Goal: Navigation & Orientation: Find specific page/section

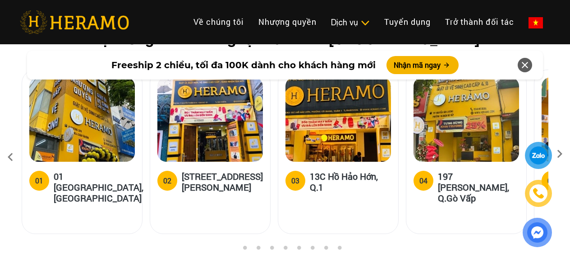
scroll to position [3653, 0]
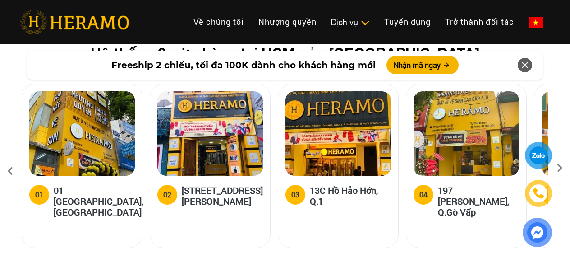
click at [561, 168] on icon at bounding box center [560, 171] width 16 height 6
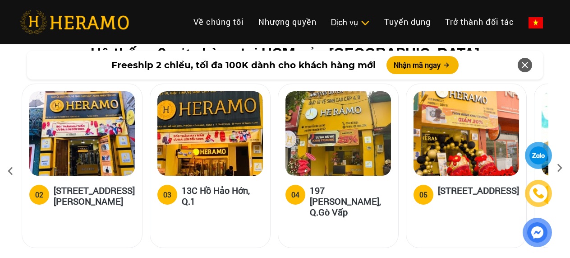
click at [561, 168] on icon at bounding box center [560, 171] width 16 height 6
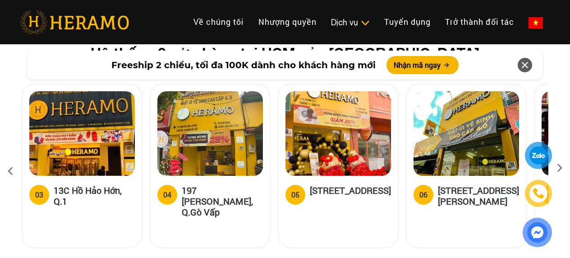
click at [561, 168] on icon at bounding box center [560, 171] width 16 height 6
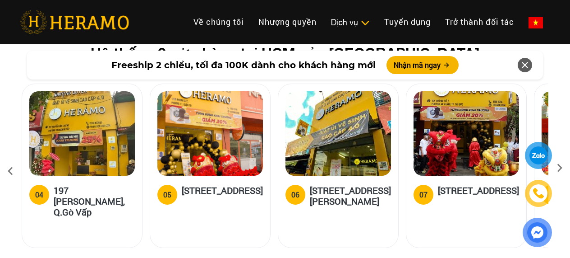
click at [561, 168] on icon at bounding box center [560, 171] width 16 height 6
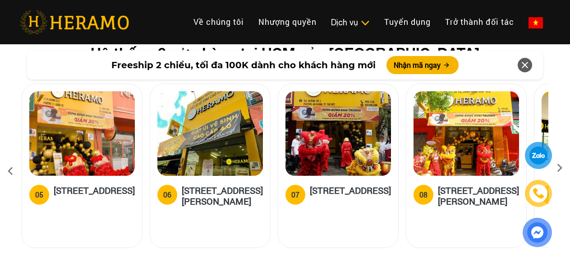
click at [561, 168] on icon at bounding box center [560, 171] width 16 height 6
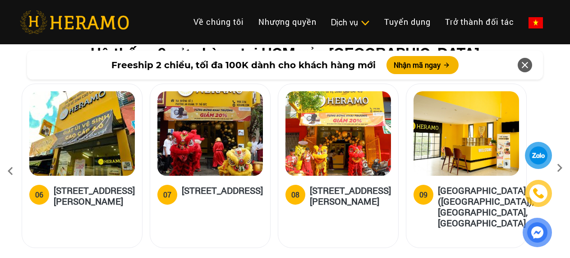
click at [561, 168] on icon at bounding box center [560, 171] width 16 height 6
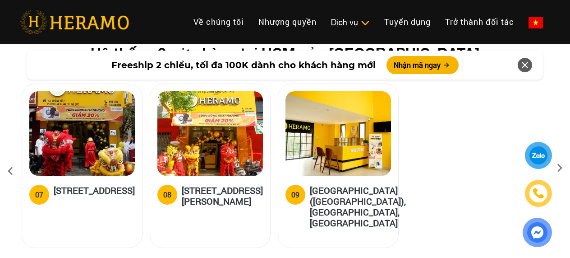
click at [557, 168] on icon at bounding box center [560, 171] width 16 height 6
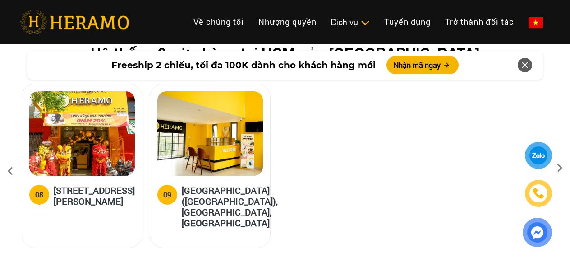
click at [557, 168] on icon at bounding box center [560, 171] width 16 height 6
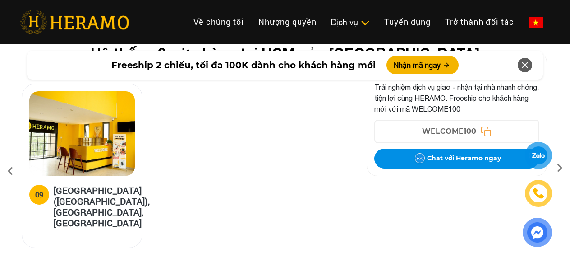
click at [557, 168] on icon at bounding box center [560, 171] width 16 height 6
click at [12, 159] on icon at bounding box center [10, 171] width 16 height 24
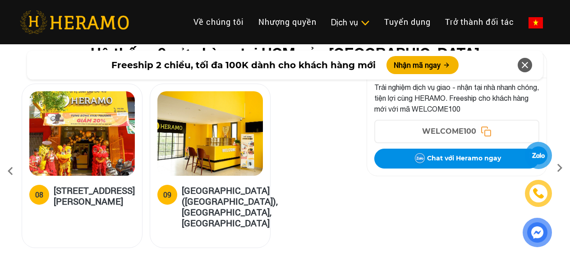
click at [12, 159] on icon at bounding box center [10, 171] width 16 height 24
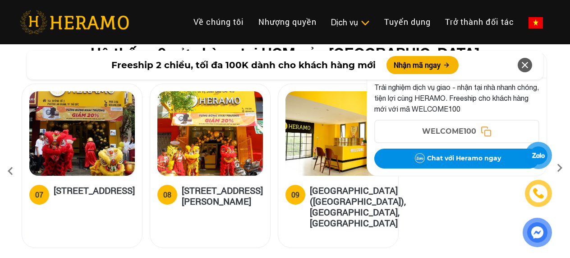
click at [12, 159] on icon at bounding box center [10, 171] width 16 height 24
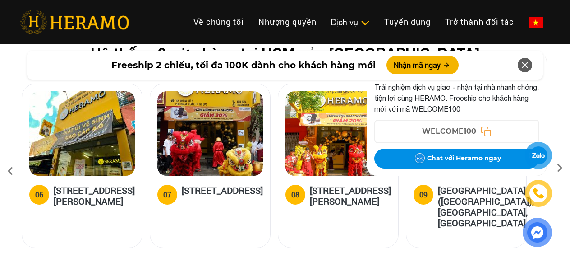
click at [12, 159] on icon at bounding box center [10, 171] width 16 height 24
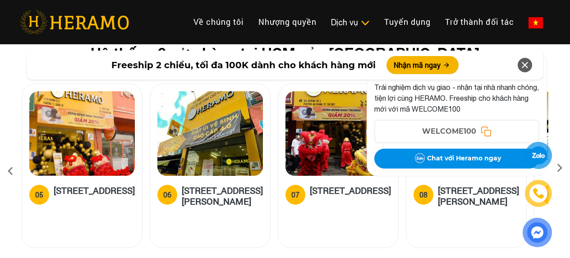
click at [12, 159] on icon at bounding box center [10, 171] width 16 height 24
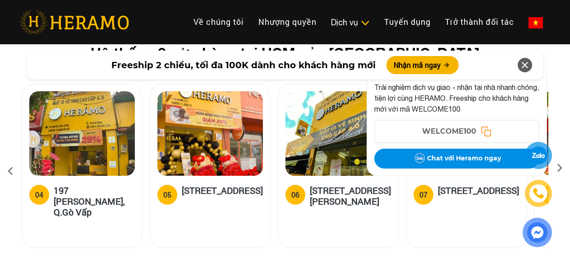
click at [12, 159] on icon at bounding box center [10, 171] width 16 height 24
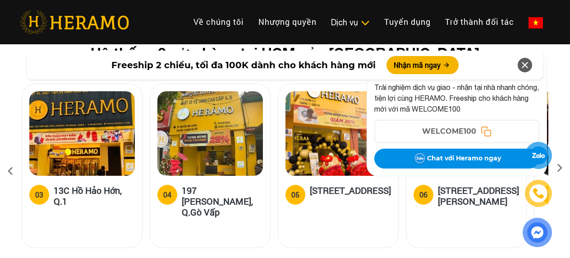
click at [12, 159] on icon at bounding box center [10, 171] width 16 height 24
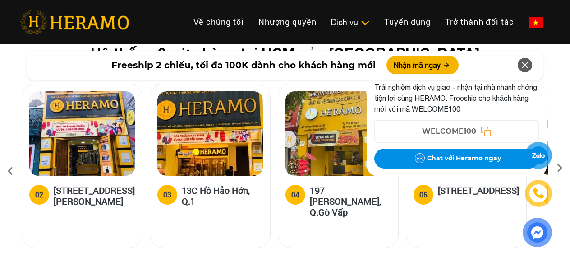
click at [12, 159] on icon at bounding box center [10, 171] width 16 height 24
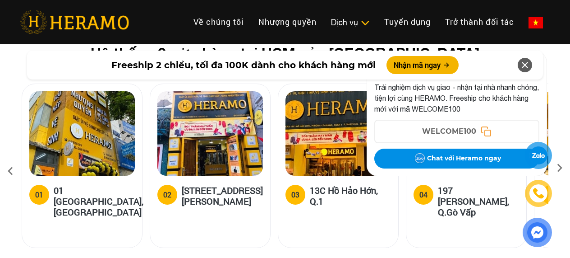
click at [12, 159] on icon at bounding box center [10, 171] width 16 height 24
click at [9, 159] on icon at bounding box center [10, 171] width 16 height 24
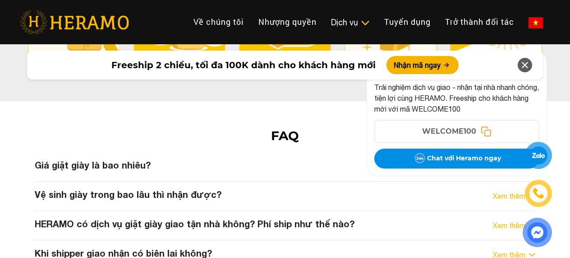
scroll to position [4735, 0]
